Goal: Check status: Verify the current state of an ongoing process or item

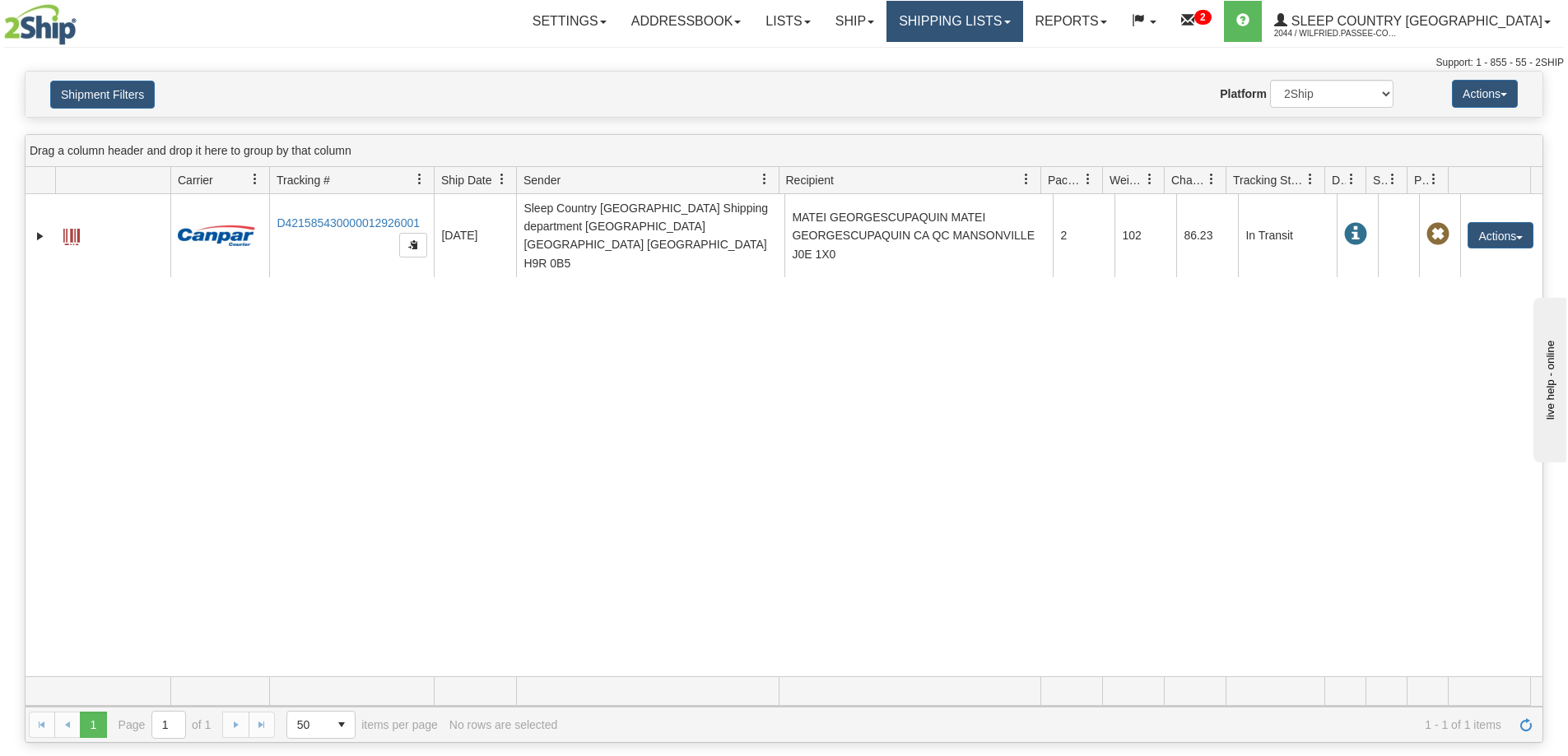
click at [1004, 21] on link "Shipping lists" at bounding box center [954, 21] width 136 height 41
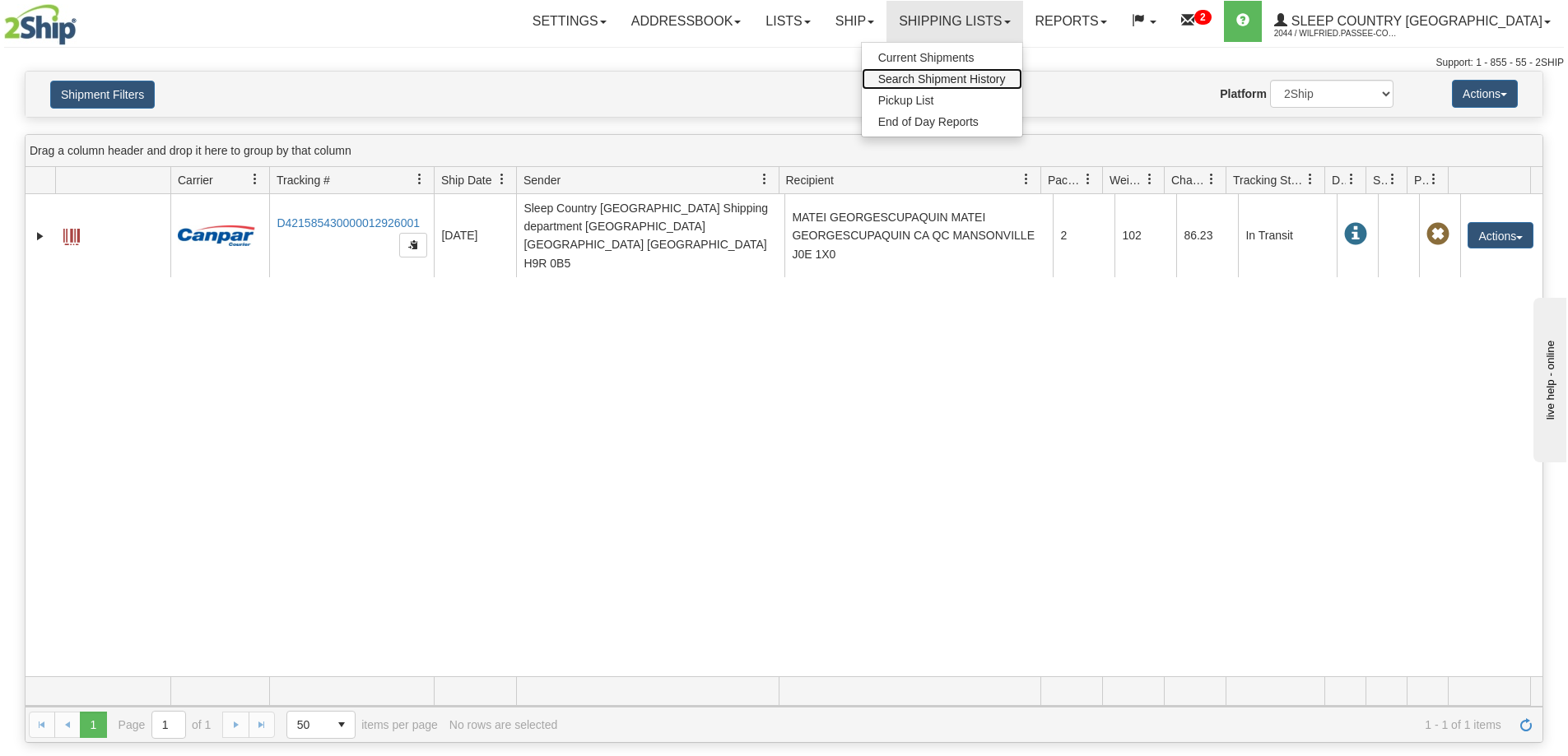
click at [1006, 80] on span "Search Shipment History" at bounding box center [942, 78] width 128 height 13
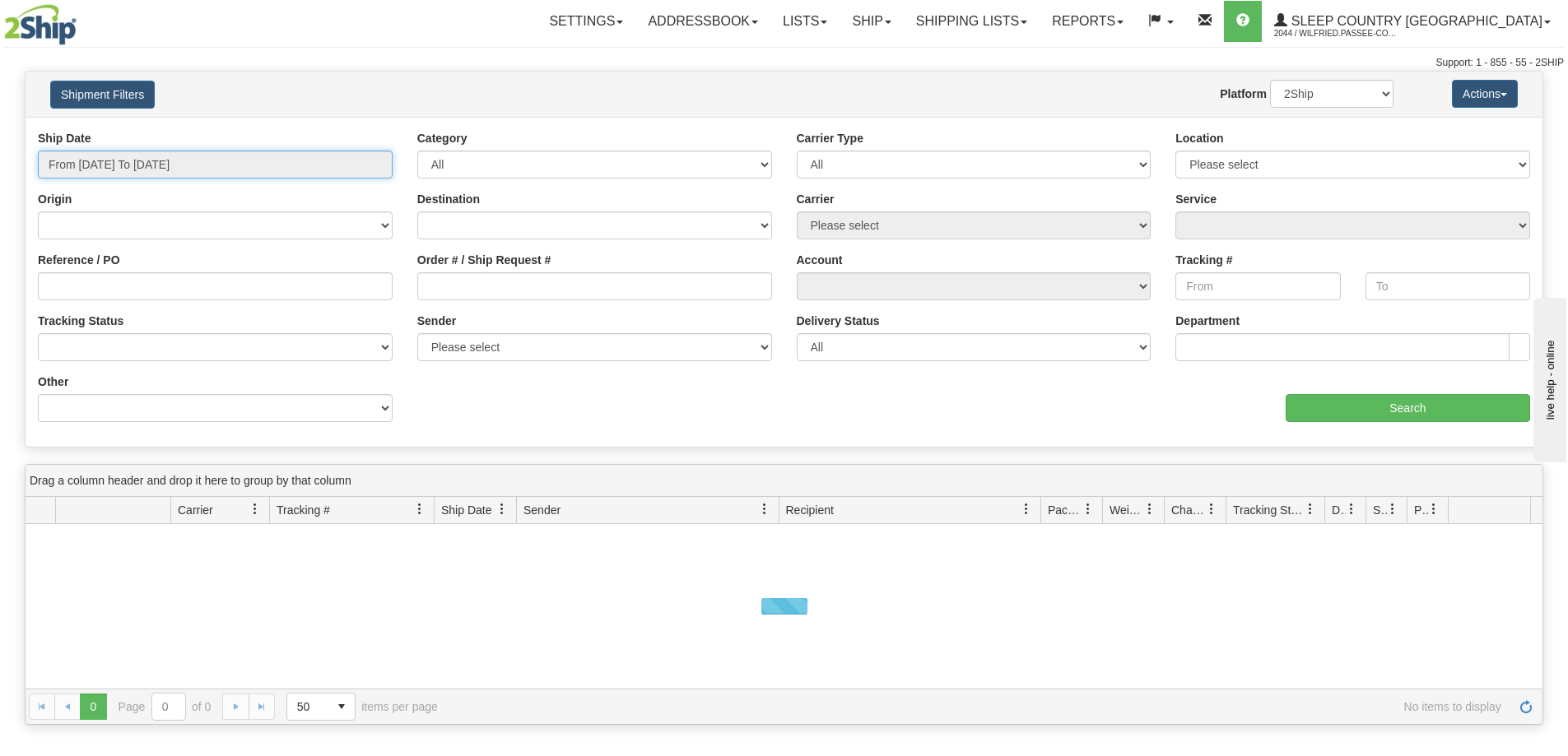
click at [154, 173] on input "From 08/10/2025 To 08/11/2025" at bounding box center [215, 165] width 355 height 28
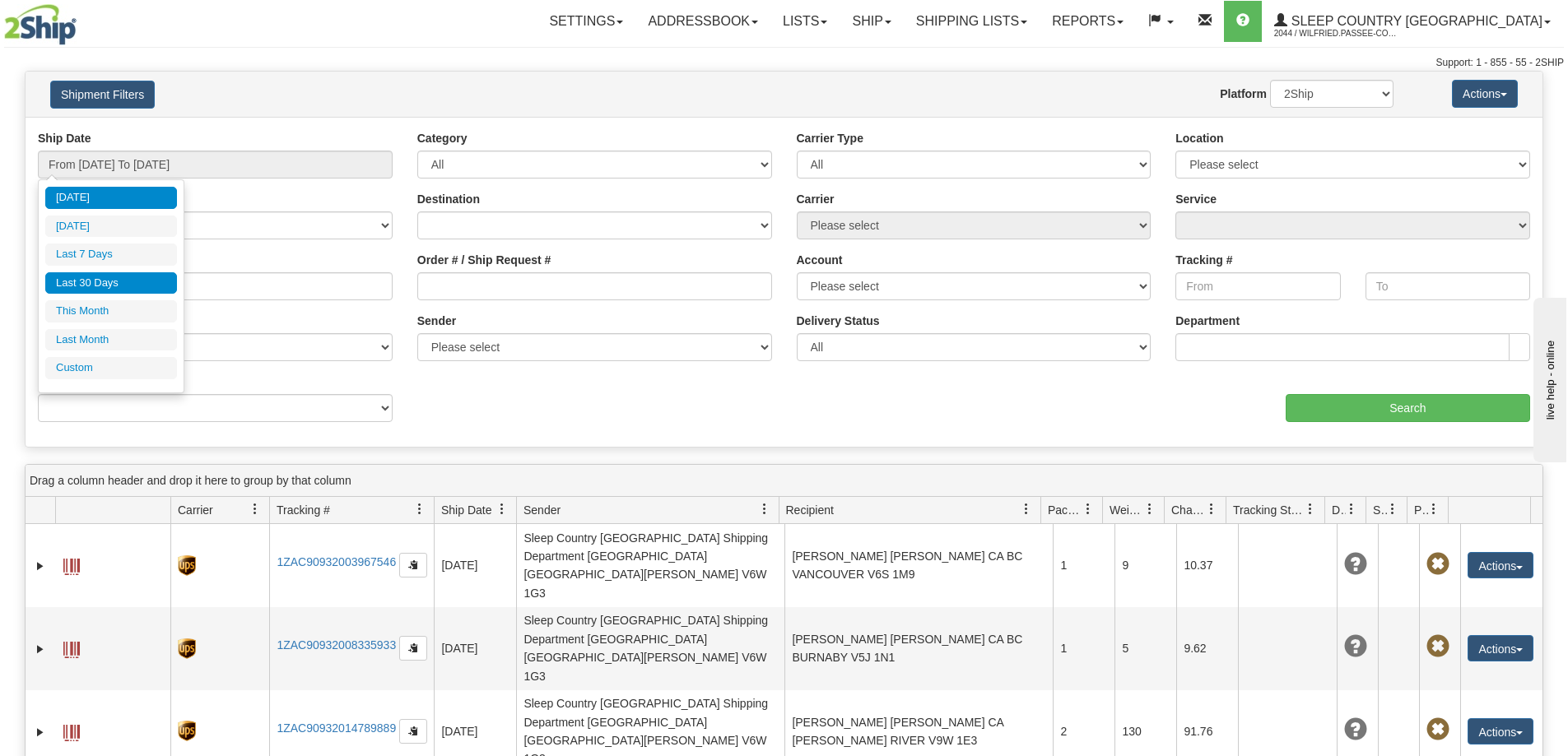
click at [123, 285] on li "Last 30 Days" at bounding box center [111, 283] width 132 height 22
type input "From [DATE] To [DATE]"
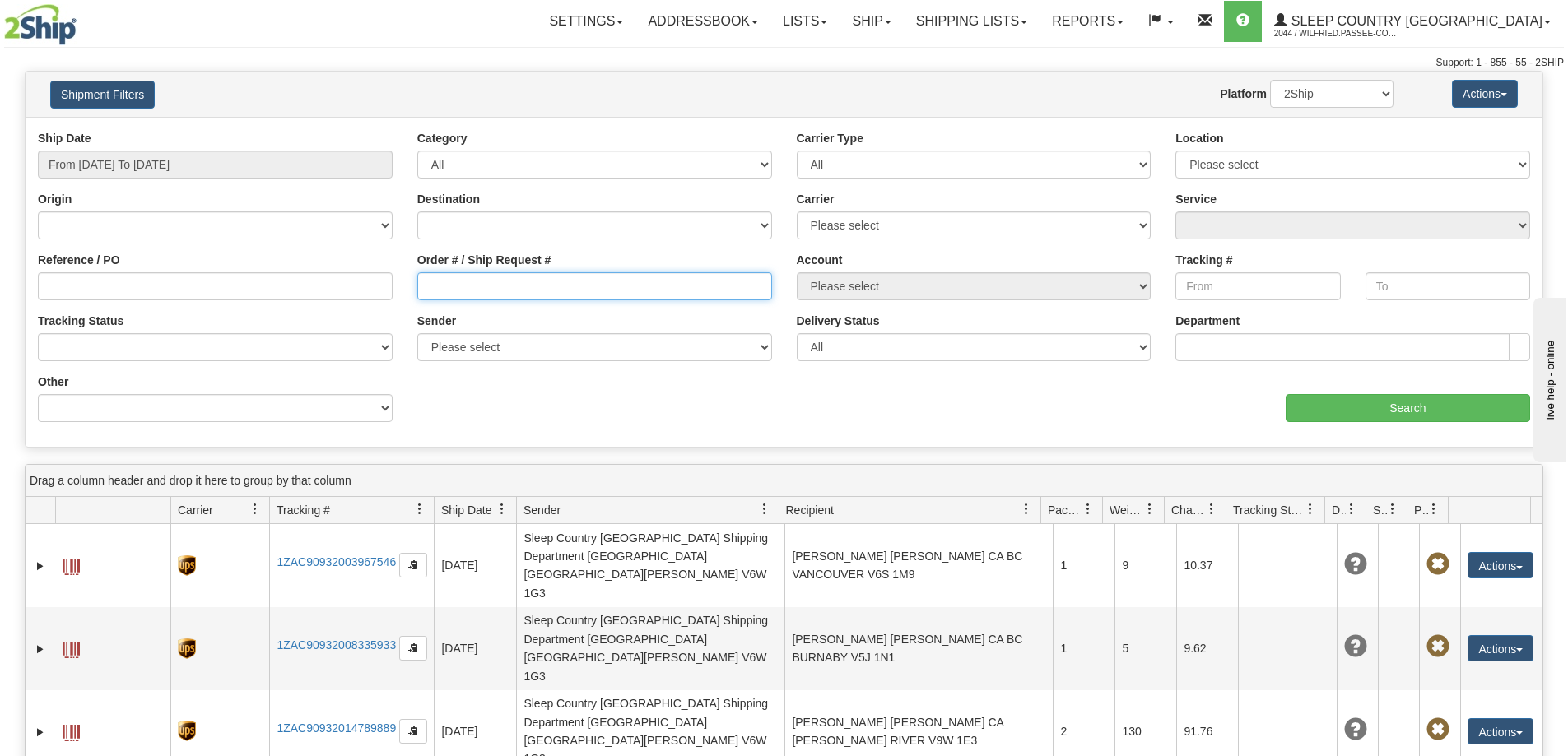
click at [541, 285] on input "Order # / Ship Request #" at bounding box center [594, 287] width 355 height 28
paste input "9000H952756"
type input "9000H952756"
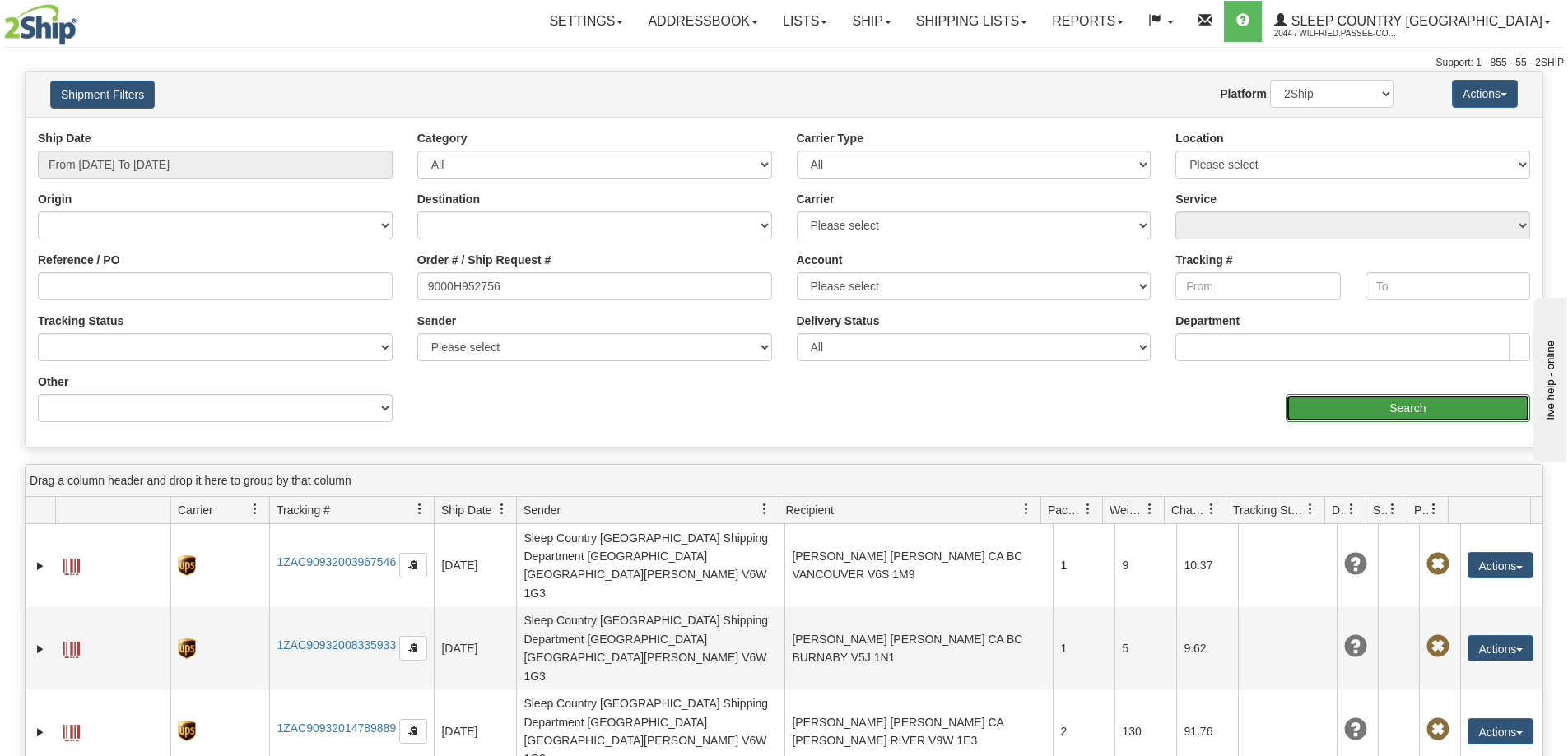
click at [1323, 406] on input "Search" at bounding box center [1408, 408] width 245 height 28
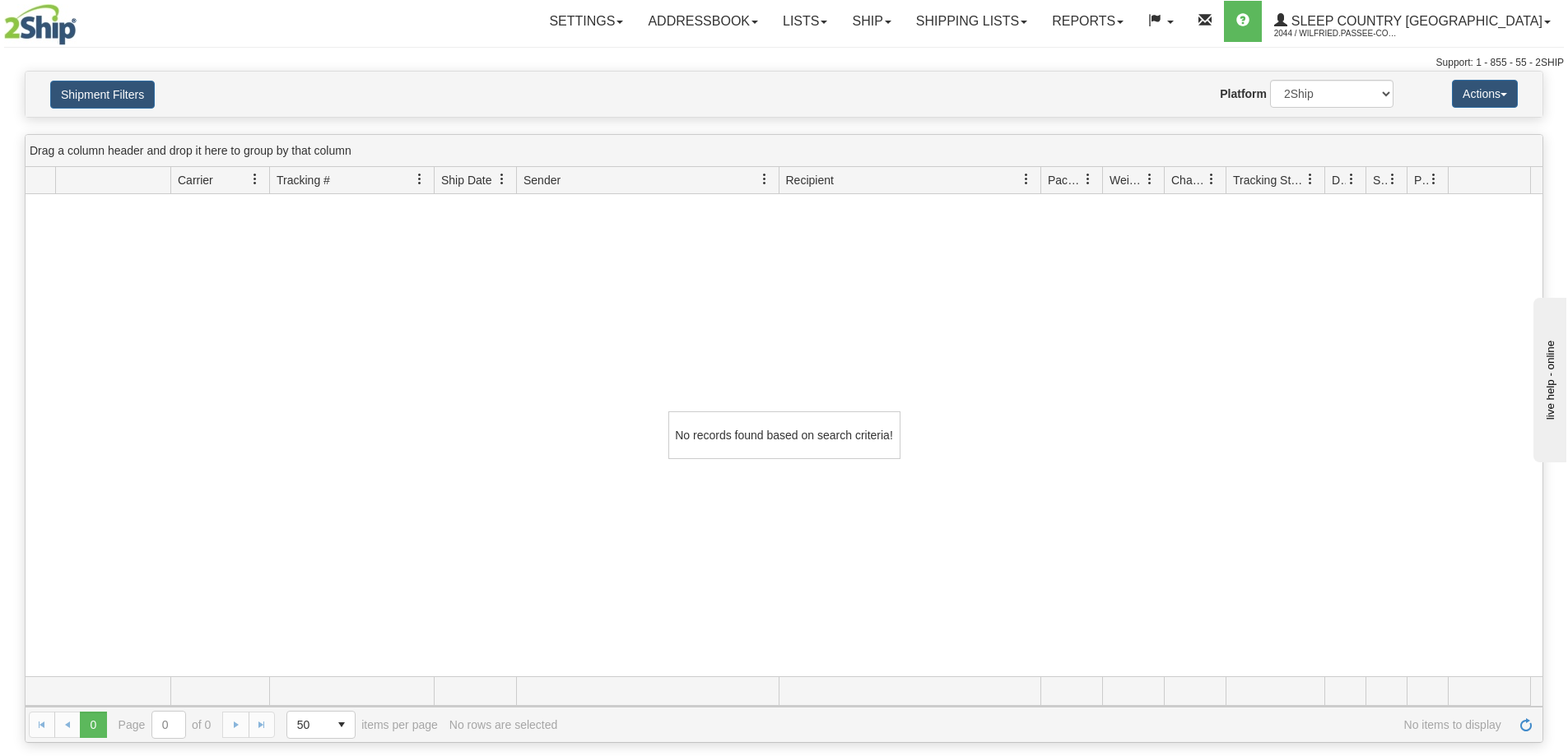
drag, startPoint x: 480, startPoint y: 38, endPoint x: 414, endPoint y: 28, distance: 66.8
click at [465, 35] on div "Settings Shipping Preferences Fields Preferences New Addressbook Recipients" at bounding box center [920, 21] width 1286 height 41
